Goal: Transaction & Acquisition: Purchase product/service

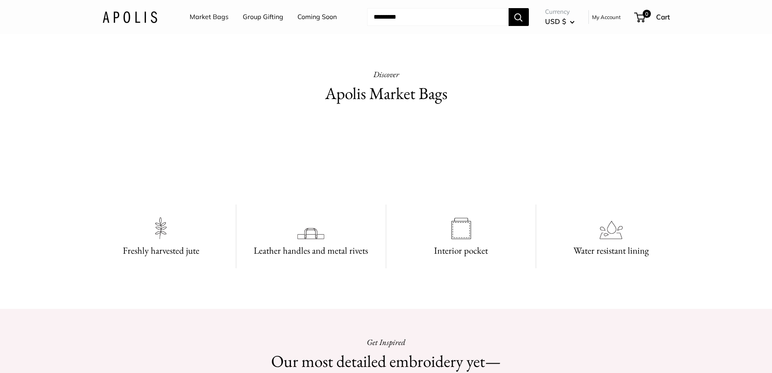
scroll to position [365, 0]
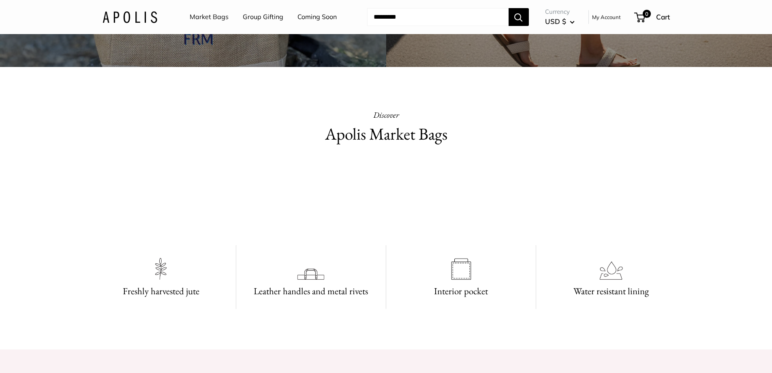
click at [209, 12] on link "Market Bags" at bounding box center [209, 17] width 39 height 12
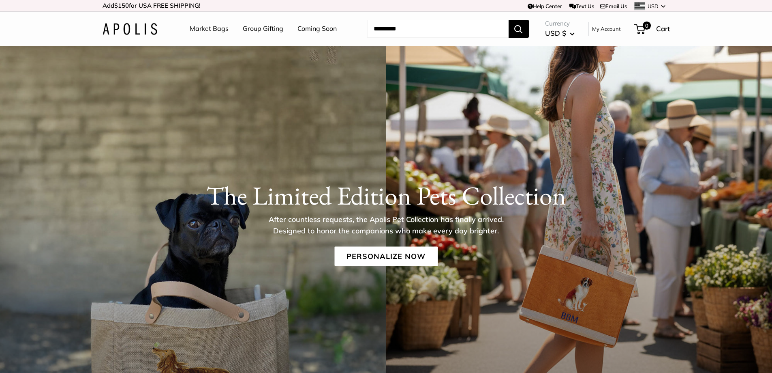
click at [314, 29] on link "Coming Soon" at bounding box center [317, 29] width 39 height 12
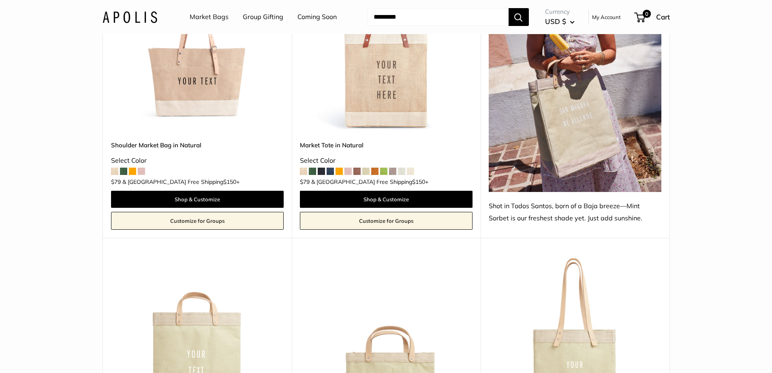
scroll to position [486, 0]
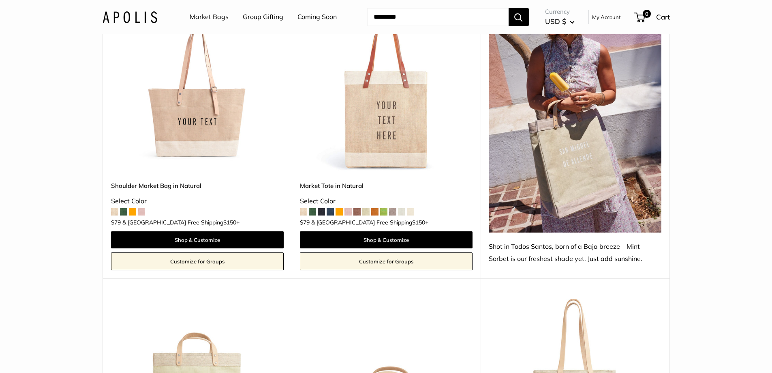
click at [0, 0] on img at bounding box center [0, 0] width 0 height 0
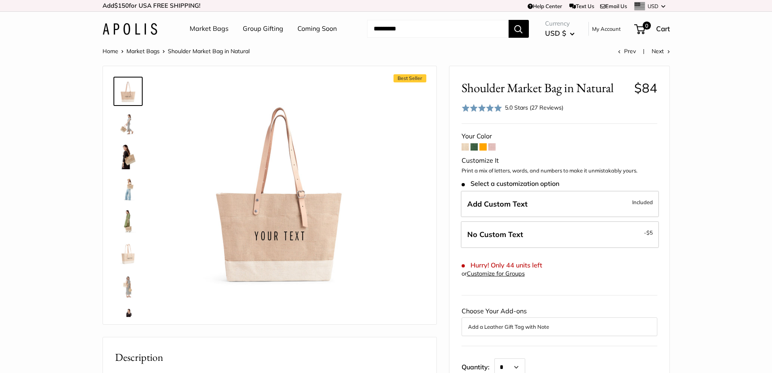
click at [475, 148] on span at bounding box center [474, 146] width 7 height 7
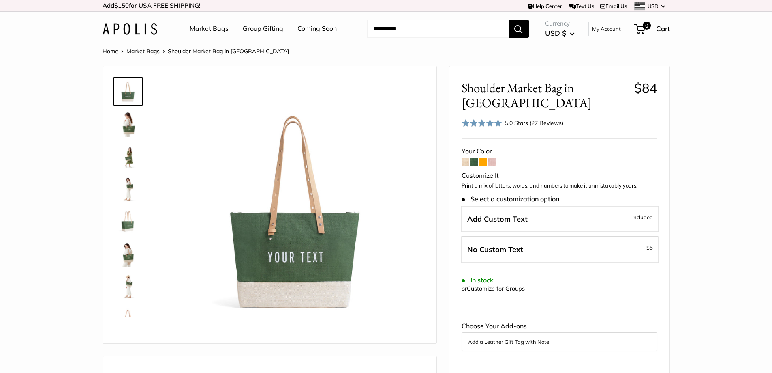
click at [482, 162] on span at bounding box center [483, 161] width 7 height 7
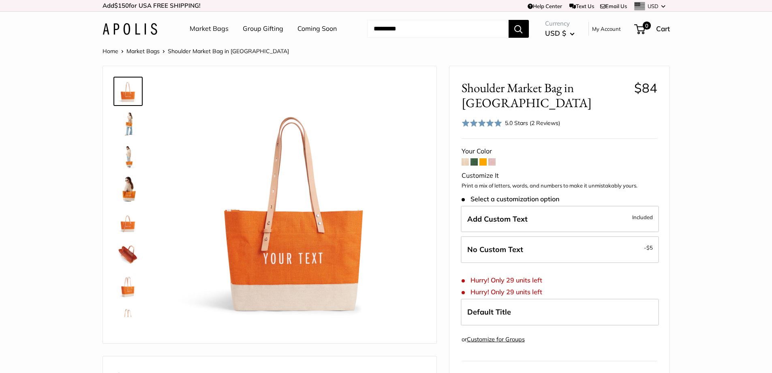
click at [493, 158] on span at bounding box center [491, 161] width 7 height 7
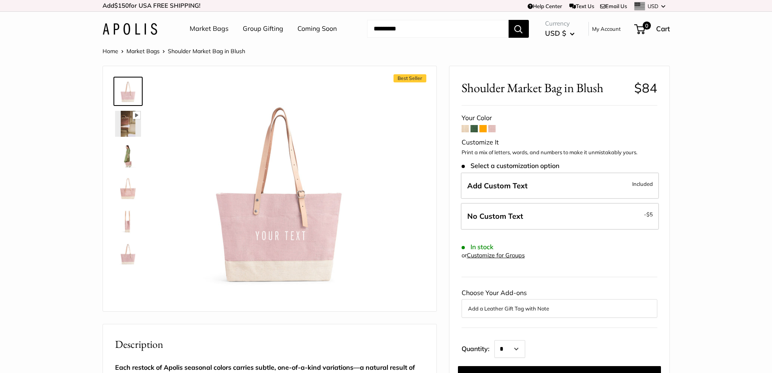
click at [122, 156] on img at bounding box center [128, 156] width 26 height 26
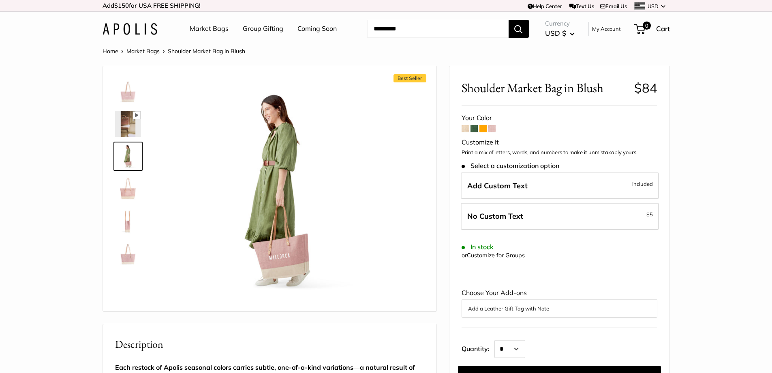
click at [131, 195] on img at bounding box center [128, 189] width 26 height 26
